Goal: Task Accomplishment & Management: Manage account settings

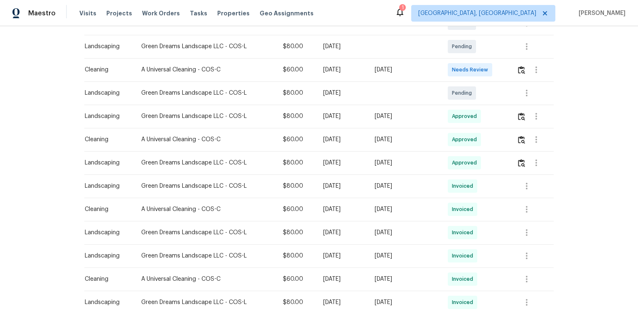
scroll to position [199, 0]
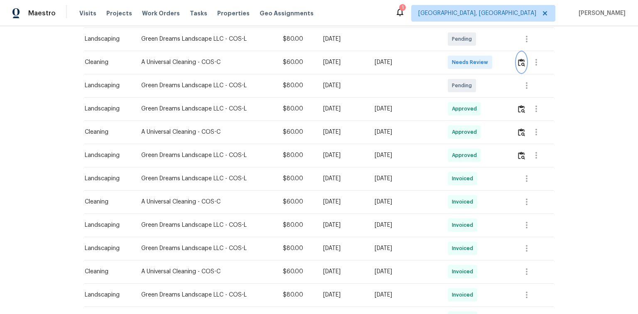
click at [522, 66] on img "button" at bounding box center [521, 63] width 7 height 8
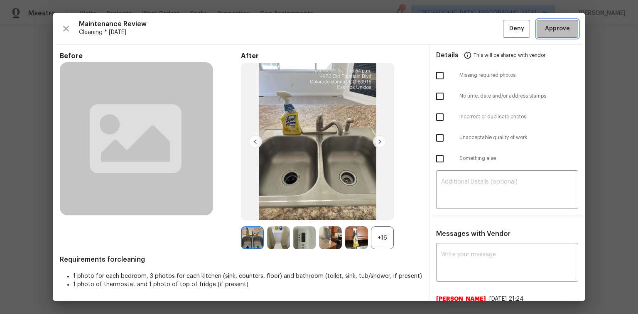
click at [549, 29] on span "Approve" at bounding box center [557, 29] width 25 height 10
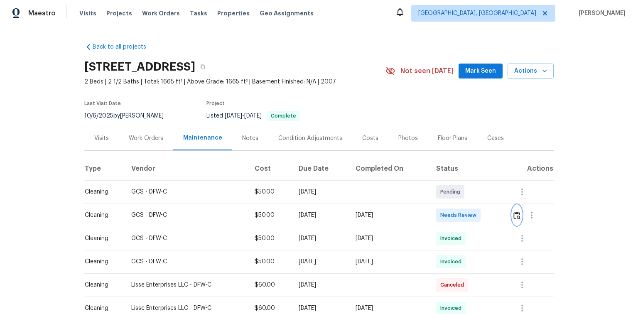
click at [514, 217] on img "button" at bounding box center [516, 215] width 7 height 8
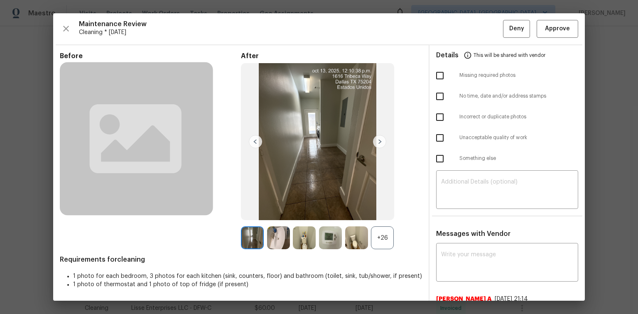
click at [434, 76] on input "checkbox" at bounding box center [439, 75] width 17 height 17
checkbox input "true"
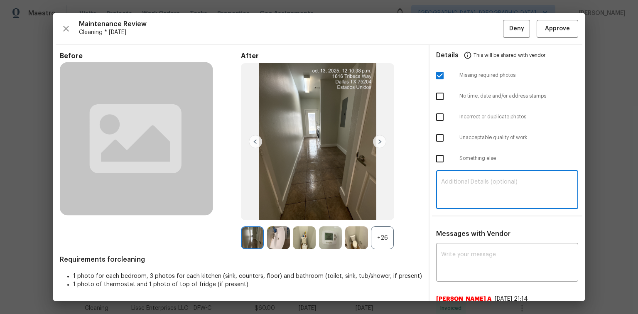
click at [441, 179] on textarea at bounding box center [507, 190] width 132 height 23
paste textarea "Maintenance Audit Team: Hello! Unfortunately, this Cleaning visit completed on …"
type textarea "Maintenance Audit Team: Hello! Unfortunately, this Cleaning visit completed on …"
click at [447, 245] on div "x ​" at bounding box center [507, 263] width 142 height 37
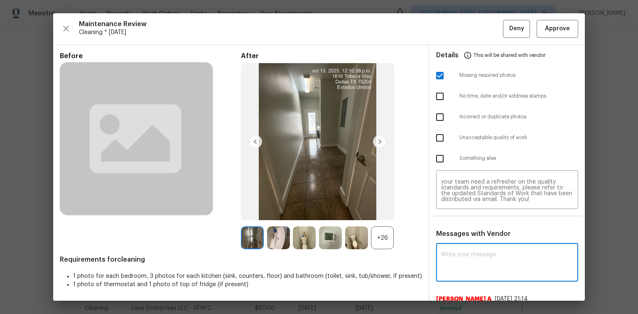
paste textarea "Maintenance Audit Team: Hello! Unfortunately, this Cleaning visit completed on …"
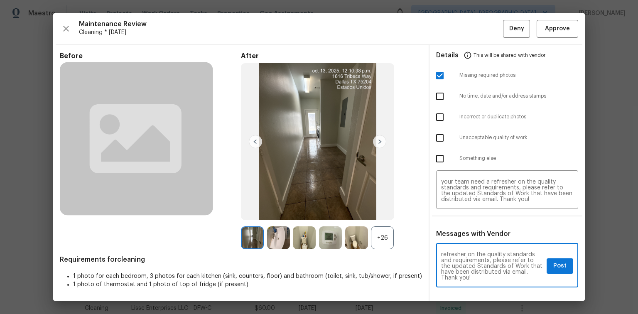
scroll to position [93, 0]
type textarea "Maintenance Audit Team: Hello! Unfortunately, this Cleaning visit completed on …"
click at [553, 268] on span "Post" at bounding box center [559, 266] width 13 height 10
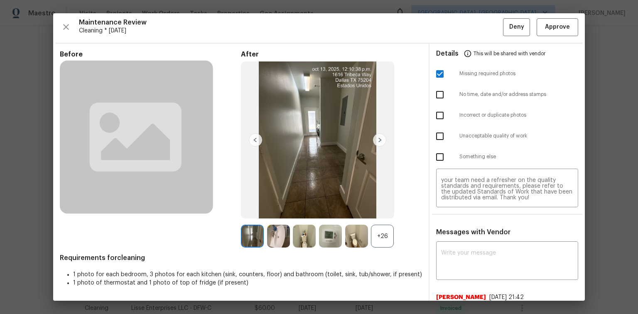
scroll to position [0, 0]
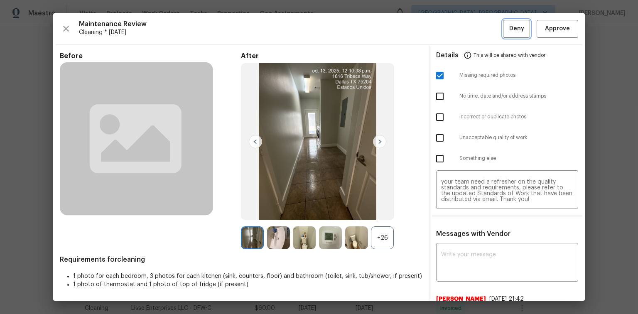
drag, startPoint x: 512, startPoint y: 27, endPoint x: 513, endPoint y: 32, distance: 5.0
click at [513, 27] on span "Deny" at bounding box center [516, 29] width 15 height 10
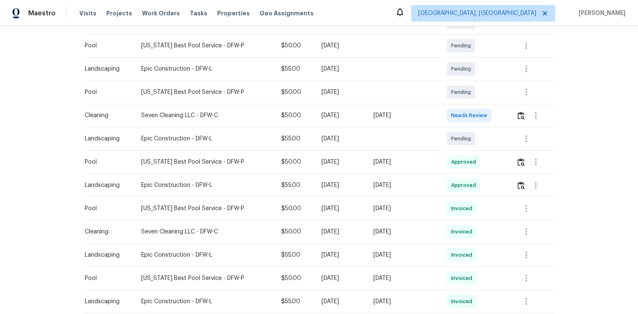
scroll to position [199, 0]
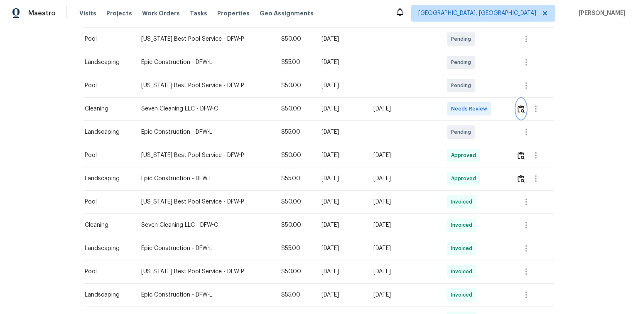
click at [521, 109] on img "button" at bounding box center [521, 109] width 7 height 8
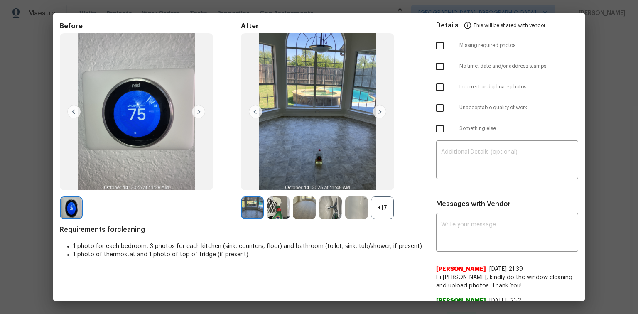
scroll to position [56, 0]
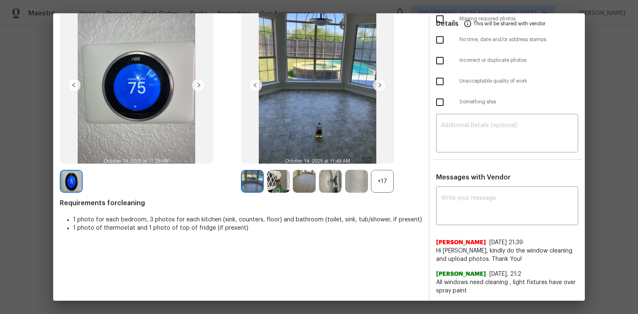
click at [382, 179] on div "+17" at bounding box center [382, 181] width 23 height 23
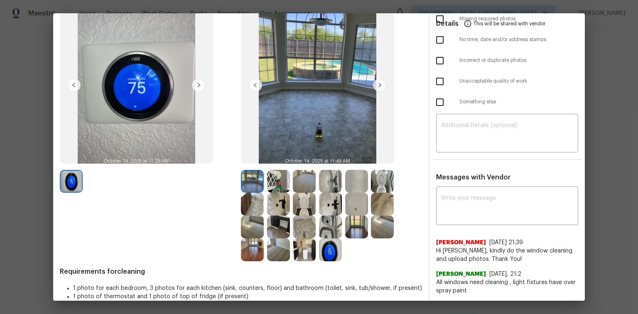
click at [379, 85] on img at bounding box center [379, 85] width 13 height 13
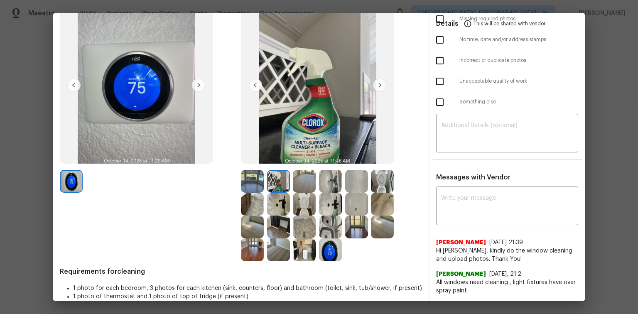
click at [379, 85] on img at bounding box center [379, 85] width 13 height 13
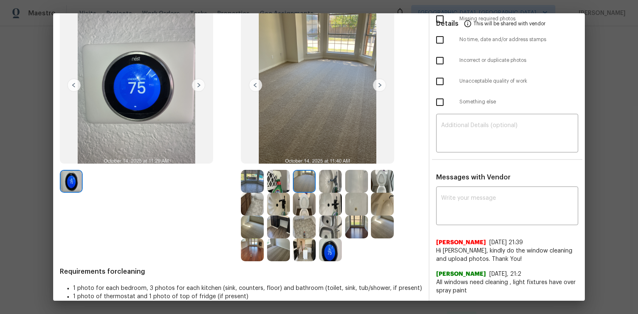
click at [379, 85] on img at bounding box center [379, 85] width 13 height 13
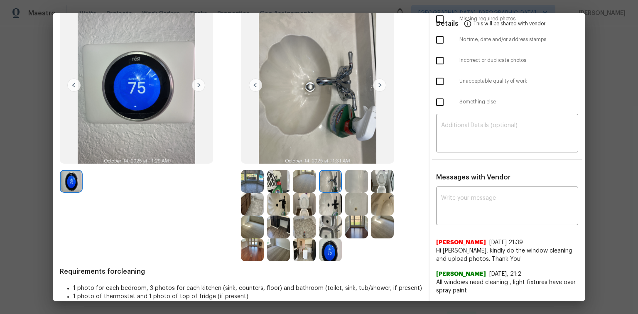
scroll to position [0, 0]
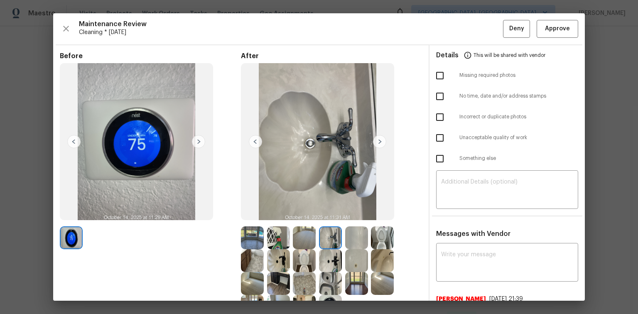
click at [378, 140] on img at bounding box center [379, 141] width 13 height 13
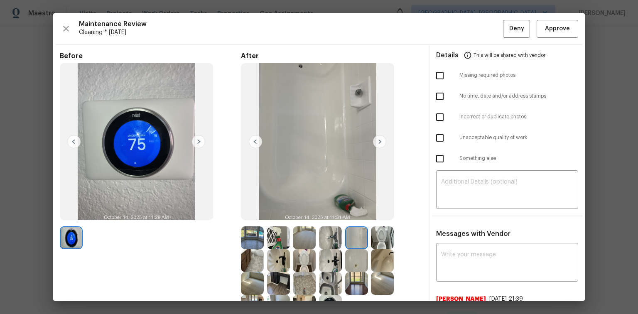
click at [377, 141] on img at bounding box center [379, 141] width 13 height 13
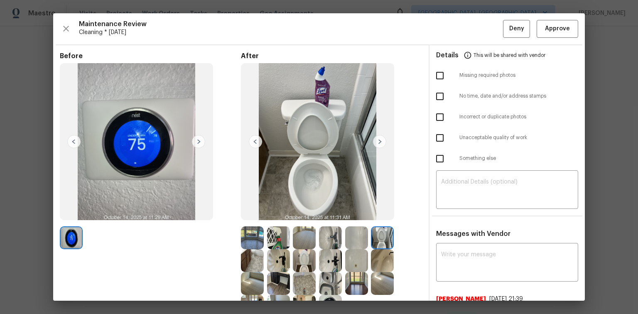
click at [248, 237] on img at bounding box center [252, 237] width 23 height 23
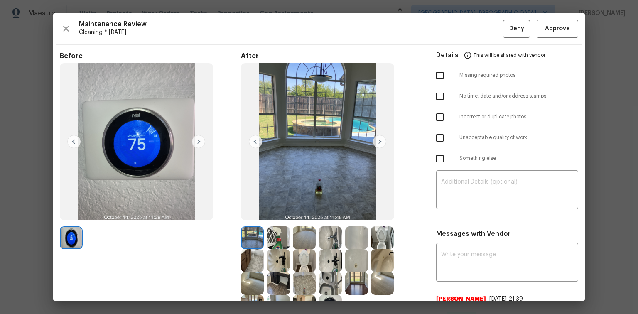
click at [379, 140] on img at bounding box center [379, 141] width 13 height 13
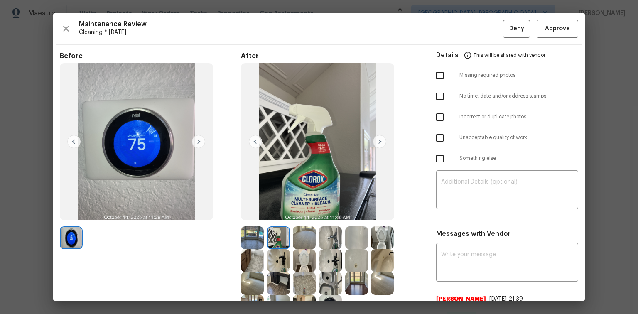
click at [379, 140] on img at bounding box center [379, 141] width 13 height 13
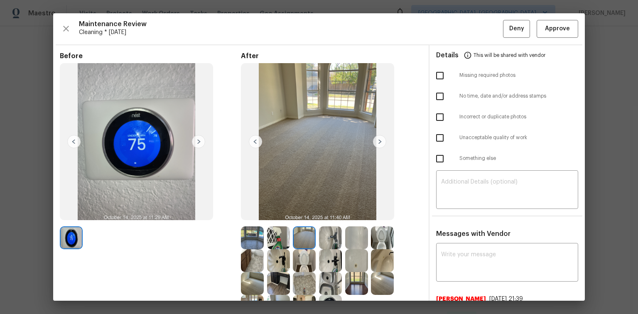
click at [379, 140] on img at bounding box center [379, 141] width 13 height 13
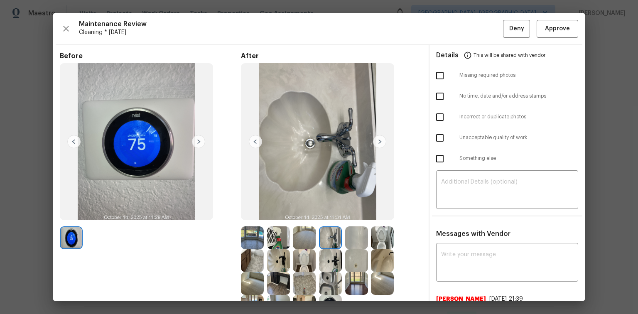
click at [379, 140] on img at bounding box center [379, 141] width 13 height 13
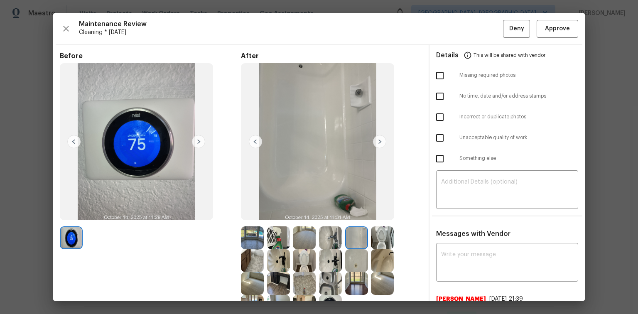
click at [377, 142] on img at bounding box center [379, 141] width 13 height 13
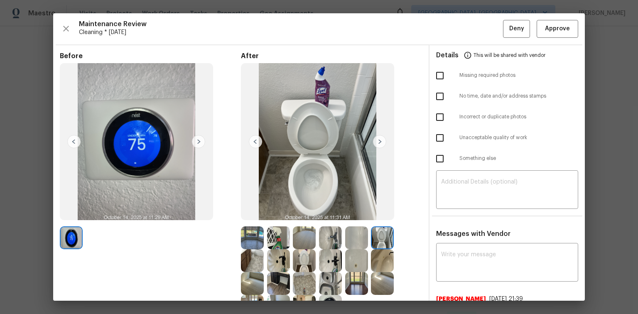
click at [377, 142] on img at bounding box center [379, 141] width 13 height 13
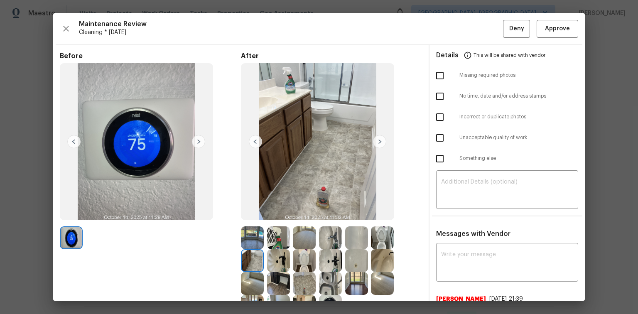
click at [377, 142] on img at bounding box center [379, 141] width 13 height 13
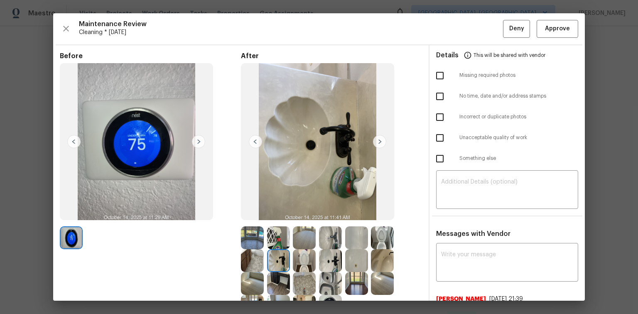
click at [376, 141] on img at bounding box center [379, 141] width 13 height 13
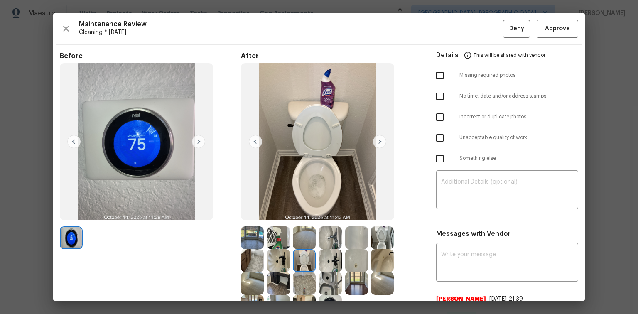
click at [380, 140] on img at bounding box center [379, 141] width 13 height 13
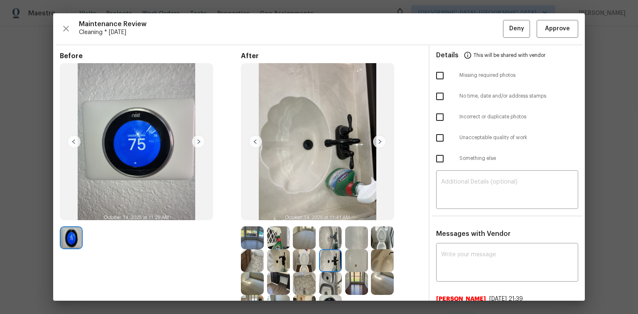
click at [380, 140] on img at bounding box center [379, 141] width 13 height 13
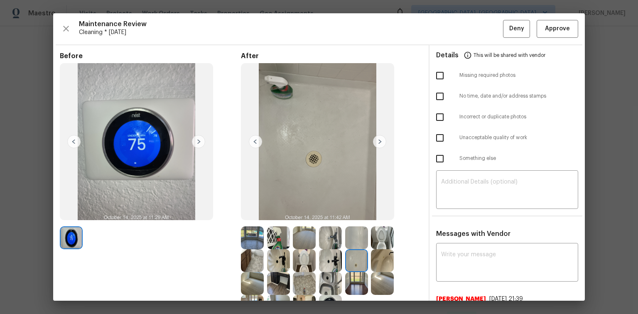
click at [380, 140] on img at bounding box center [379, 141] width 13 height 13
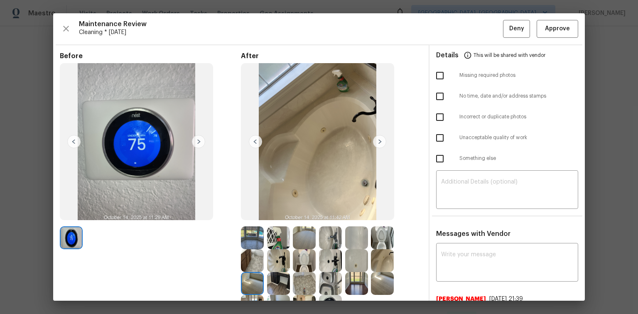
click at [380, 140] on img at bounding box center [379, 141] width 13 height 13
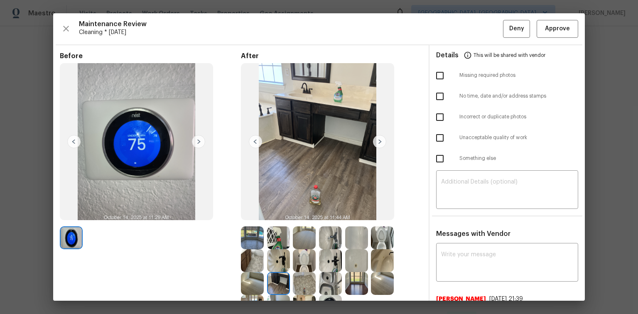
click at [380, 140] on img at bounding box center [379, 141] width 13 height 13
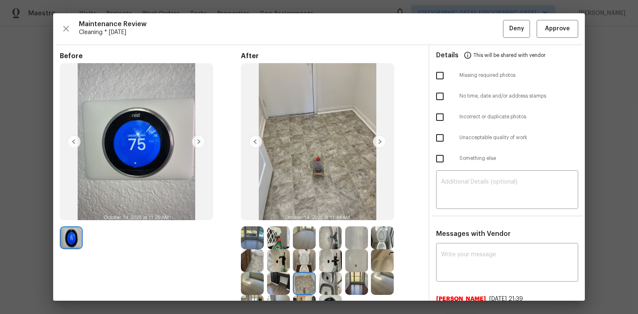
click at [380, 140] on img at bounding box center [379, 141] width 13 height 13
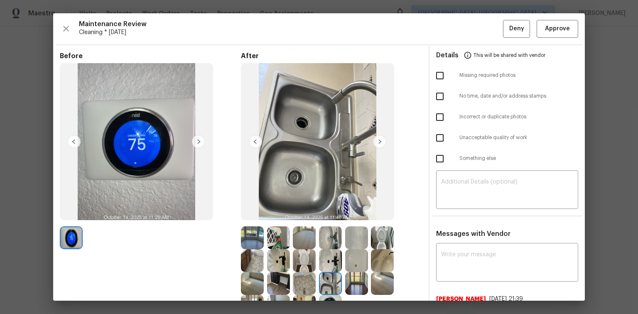
click at [380, 140] on img at bounding box center [379, 141] width 13 height 13
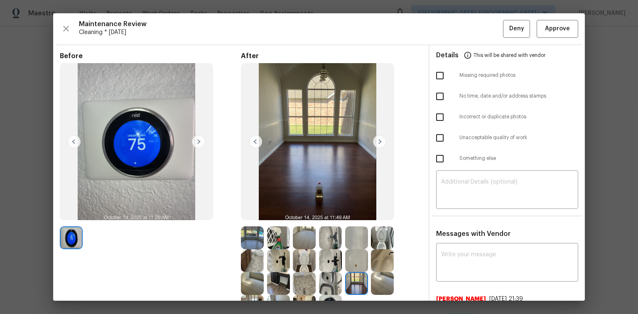
click at [380, 140] on img at bounding box center [379, 141] width 13 height 13
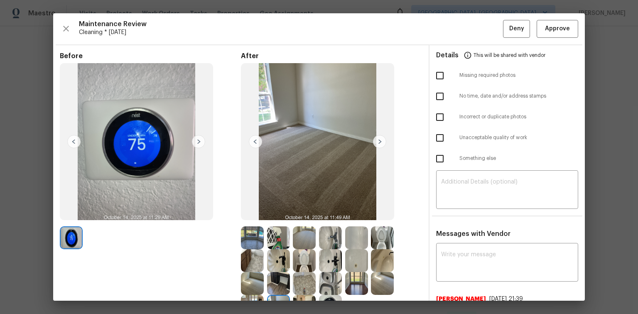
click at [380, 140] on img at bounding box center [379, 141] width 13 height 13
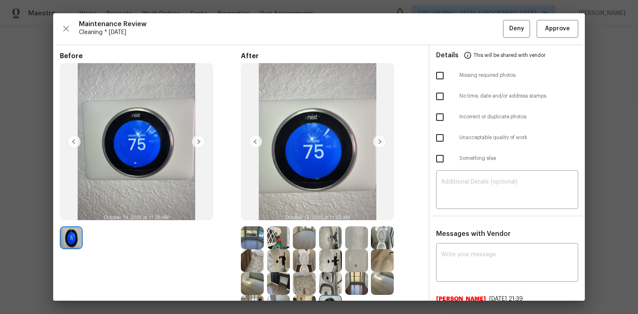
click at [380, 140] on img at bounding box center [379, 141] width 13 height 13
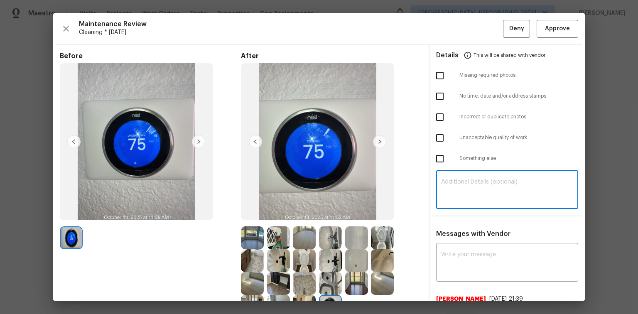
click at [475, 180] on textarea at bounding box center [507, 190] width 132 height 23
paste textarea "Maintenance Audit Team: Hello! Unfortunately this Cleaning visit completed on 1…"
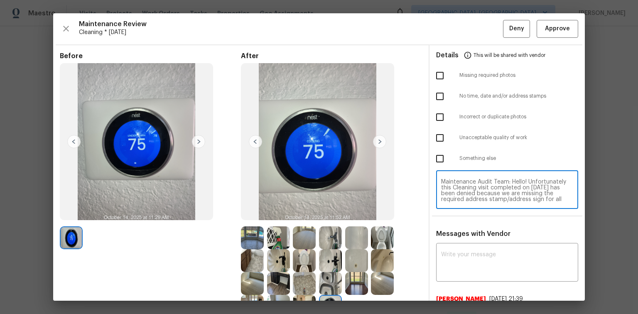
scroll to position [40, 0]
type textarea "Maintenance Audit Team: Hello! Unfortunately this Cleaning visit completed on 1…"
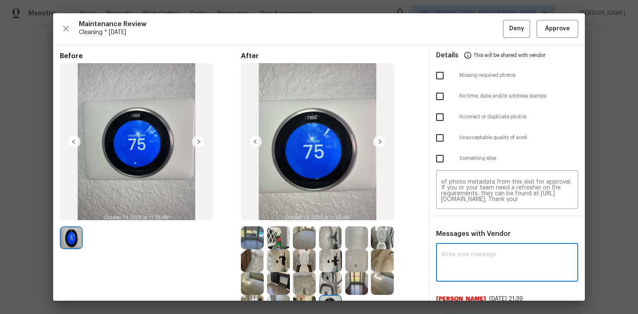
click at [467, 257] on textarea at bounding box center [507, 263] width 132 height 23
paste textarea "Maintenance Audit Team: Hello! Unfortunately this Cleaning visit completed on 1…"
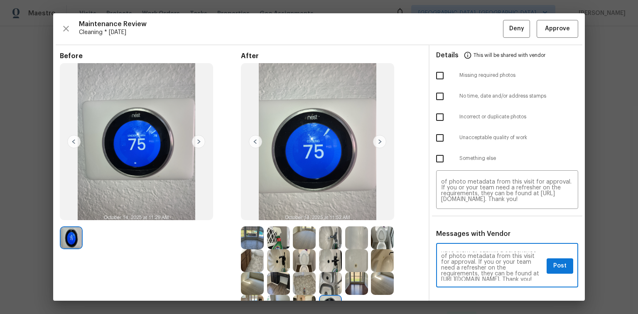
scroll to position [0, 0]
type textarea "Maintenance Audit Team: Hello! Unfortunately this Cleaning visit completed on 1…"
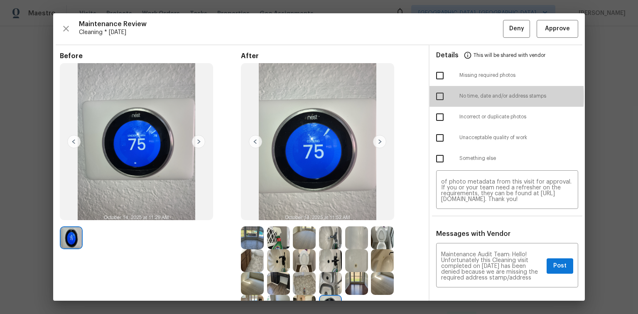
click at [437, 96] on input "checkbox" at bounding box center [439, 96] width 17 height 17
checkbox input "true"
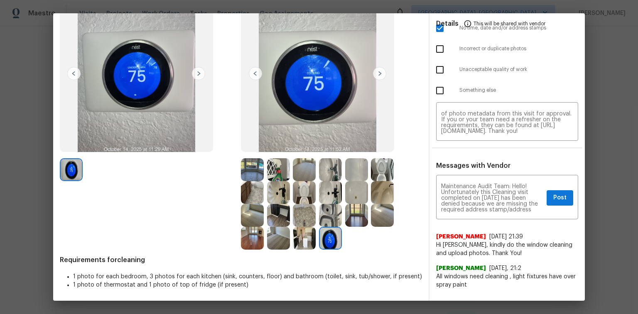
scroll to position [68, 0]
click at [555, 198] on span "Post" at bounding box center [559, 198] width 13 height 10
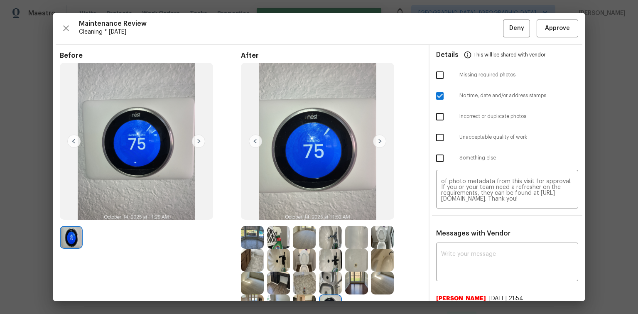
scroll to position [0, 0]
click at [513, 28] on span "Deny" at bounding box center [516, 29] width 15 height 10
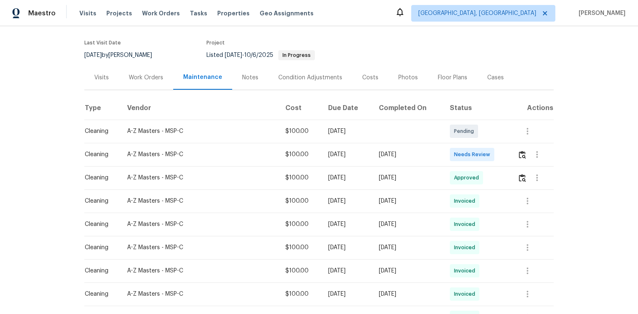
scroll to position [66, 0]
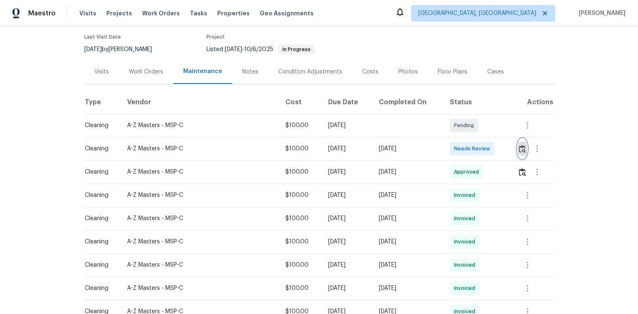
click at [522, 147] on img "button" at bounding box center [522, 149] width 7 height 8
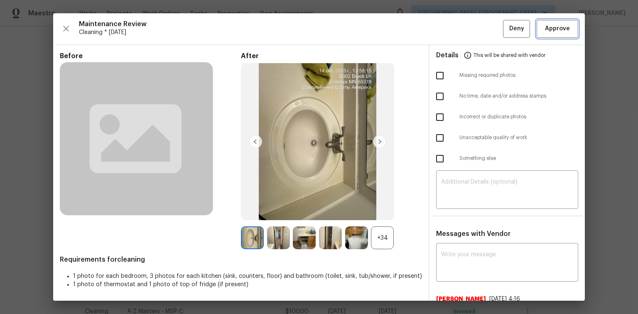
click at [547, 30] on span "Approve" at bounding box center [557, 29] width 25 height 10
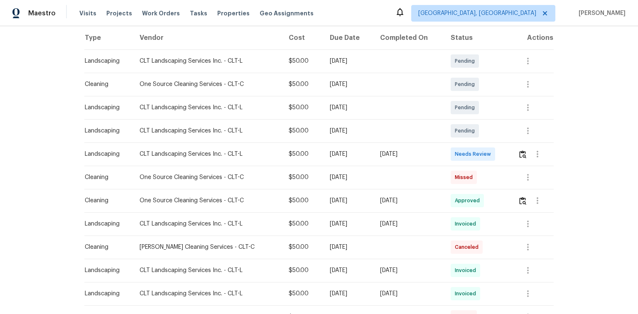
scroll to position [133, 0]
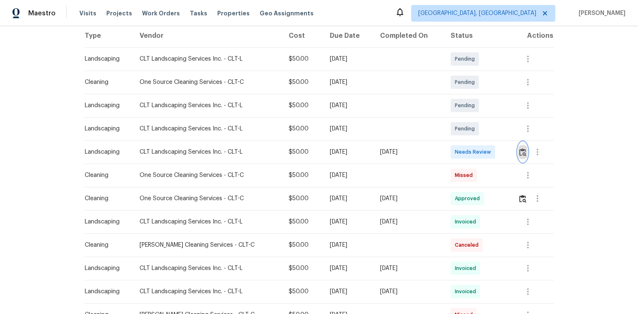
click at [519, 152] on img "button" at bounding box center [522, 152] width 7 height 8
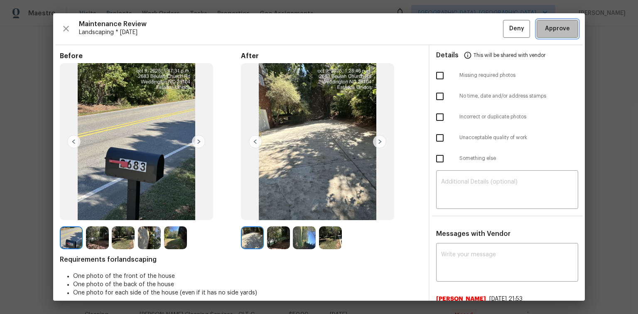
click at [545, 33] on span "Approve" at bounding box center [557, 29] width 25 height 10
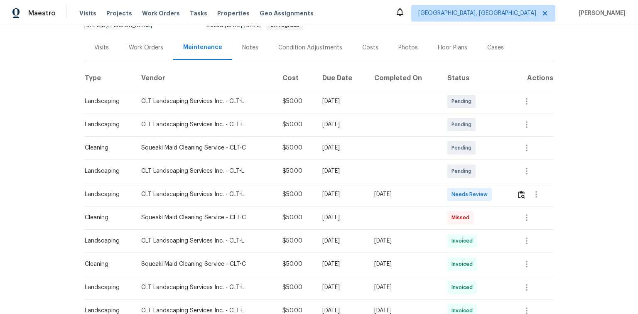
scroll to position [100, 0]
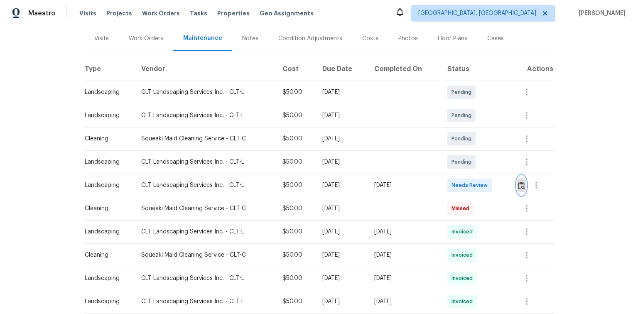
click at [523, 185] on img "button" at bounding box center [521, 186] width 7 height 8
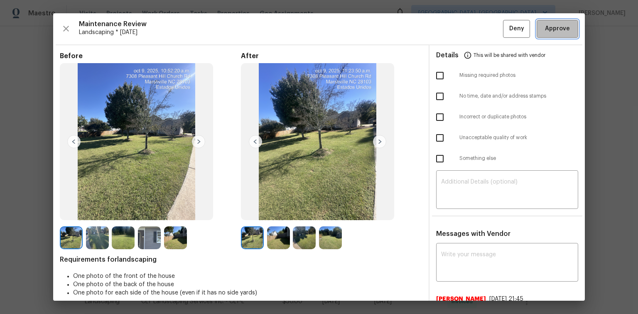
click at [557, 27] on span "Approve" at bounding box center [557, 29] width 25 height 10
